Goal: Check status: Check status

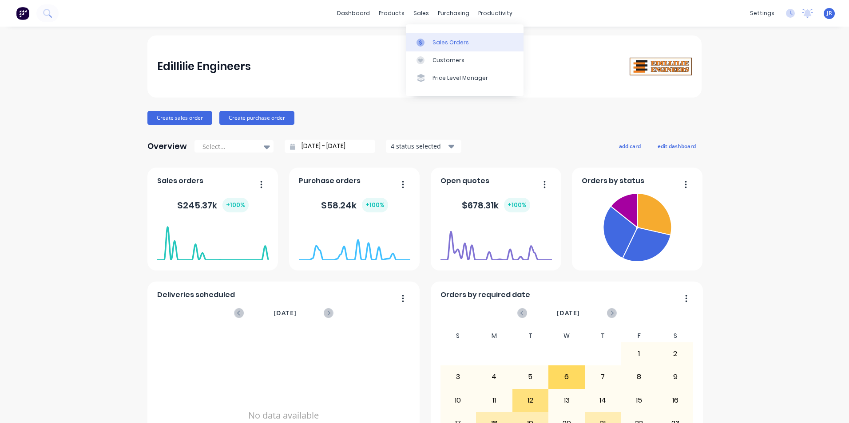
click at [442, 41] on div "Sales Orders" at bounding box center [450, 43] width 36 height 8
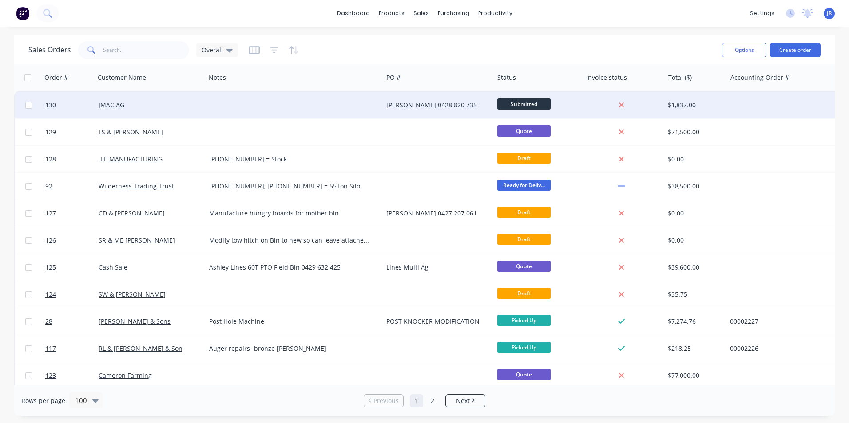
click at [290, 111] on div at bounding box center [293, 105] width 177 height 27
click at [443, 106] on div "[PERSON_NAME] 0428 820 735" at bounding box center [435, 105] width 99 height 9
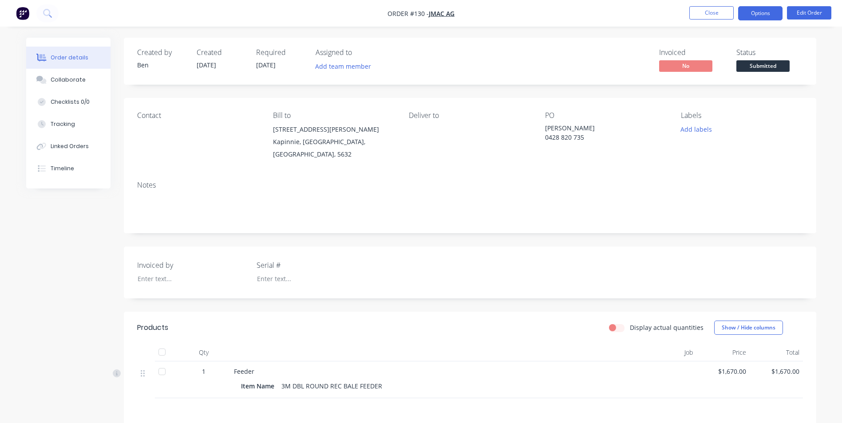
click at [770, 11] on button "Options" at bounding box center [760, 13] width 44 height 14
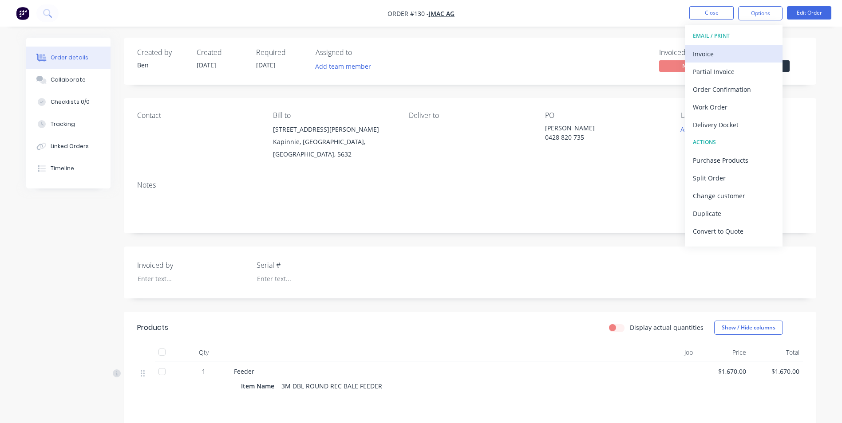
click at [710, 54] on div "Invoice" at bounding box center [734, 53] width 82 height 13
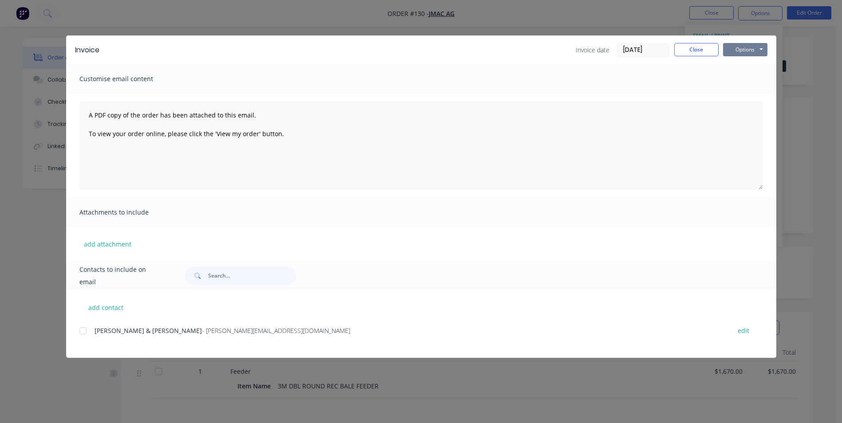
click at [751, 47] on button "Options" at bounding box center [745, 49] width 44 height 13
click at [743, 70] on button "Preview" at bounding box center [751, 65] width 57 height 15
click at [700, 47] on button "Close" at bounding box center [696, 49] width 44 height 13
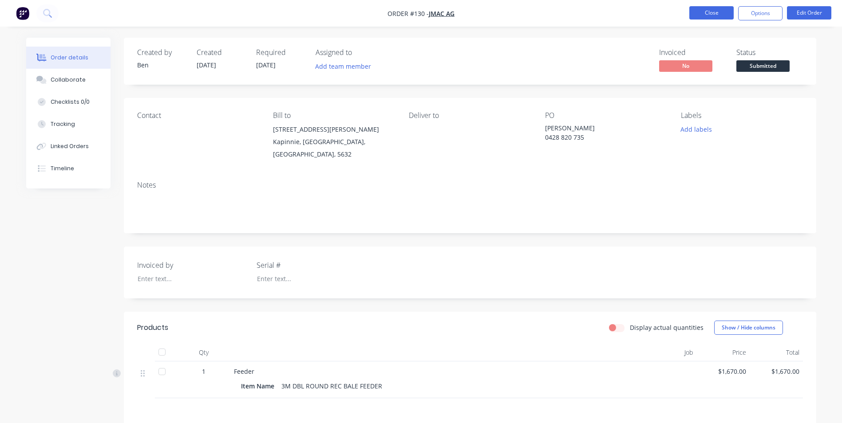
click at [711, 12] on button "Close" at bounding box center [711, 12] width 44 height 13
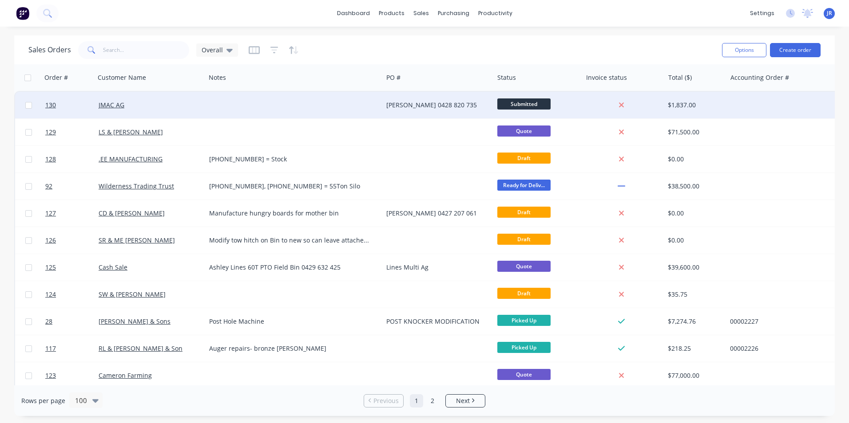
click at [522, 107] on span "Submitted" at bounding box center [523, 104] width 53 height 11
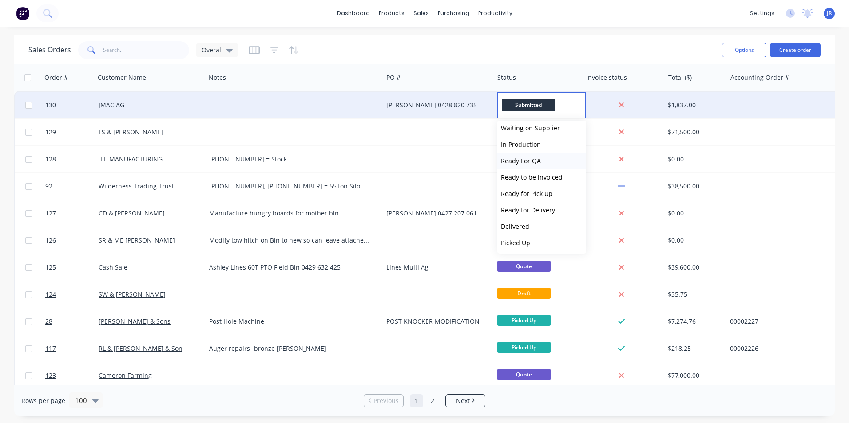
scroll to position [22, 0]
click at [537, 241] on button "Picked Up" at bounding box center [541, 242] width 89 height 16
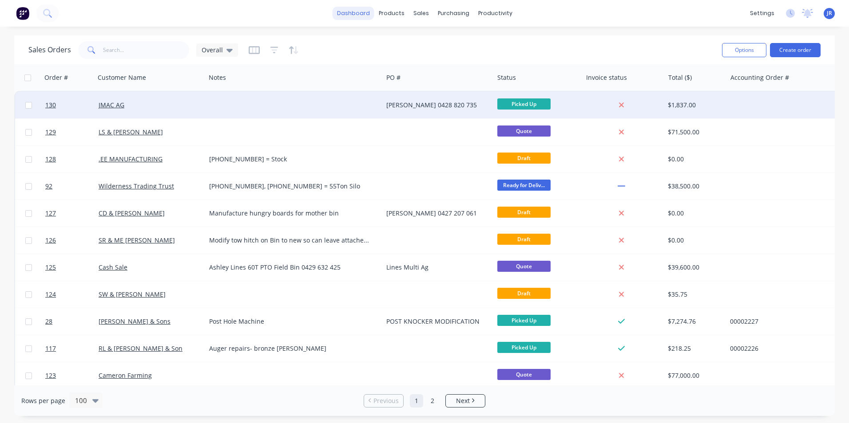
click at [343, 17] on link "dashboard" at bounding box center [353, 13] width 42 height 13
